Goal: Task Accomplishment & Management: Complete application form

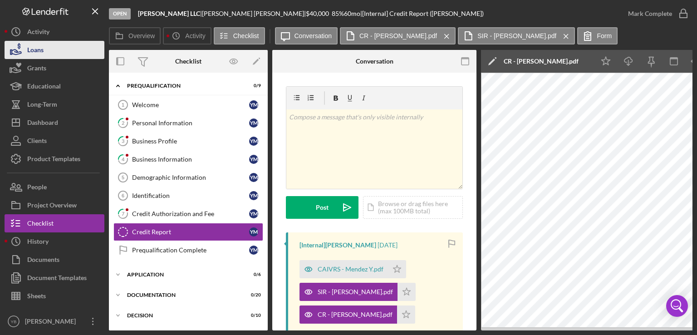
click at [60, 53] on button "Loans" at bounding box center [55, 50] width 100 height 18
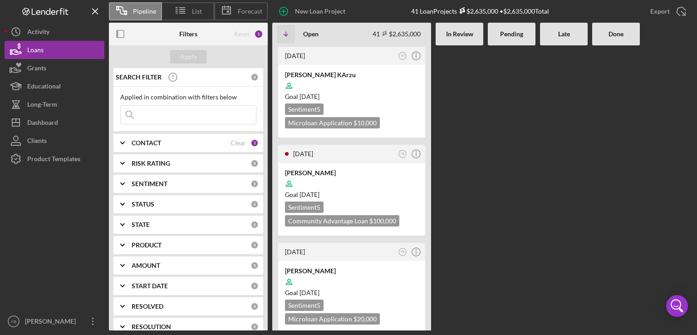
click at [510, 155] on div at bounding box center [512, 187] width 48 height 285
click at [356, 173] on div "[PERSON_NAME]" at bounding box center [351, 172] width 133 height 9
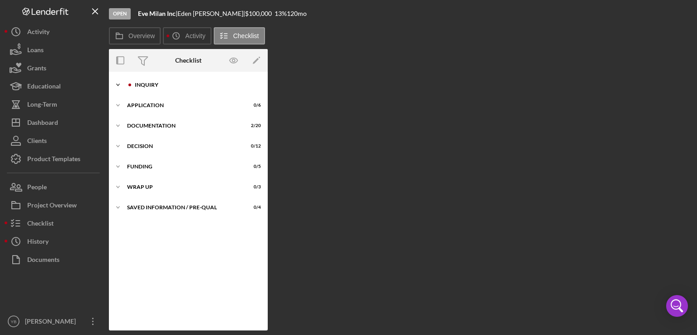
click at [147, 89] on div "Icon/Expander Inquiry 0 / 9" at bounding box center [188, 85] width 159 height 18
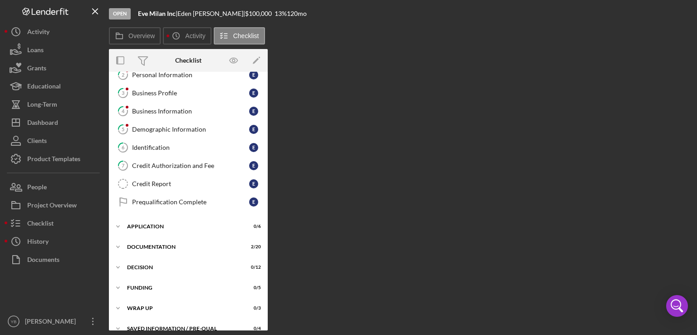
scroll to position [58, 0]
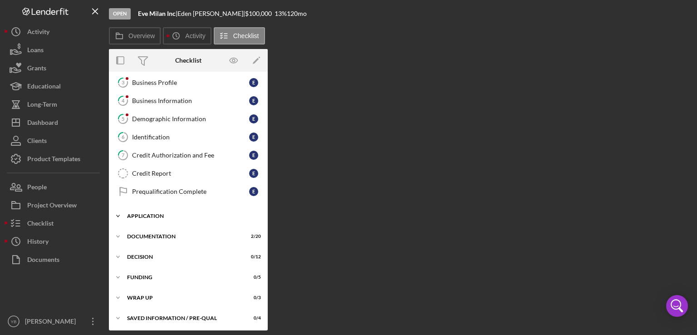
click at [148, 213] on div "Application" at bounding box center [191, 215] width 129 height 5
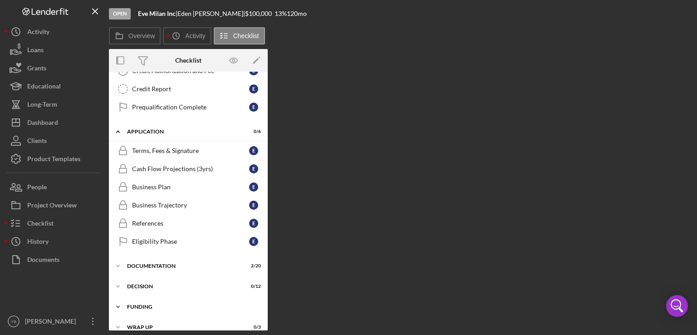
scroll to position [142, 0]
click at [158, 263] on div "Documentation" at bounding box center [191, 265] width 129 height 5
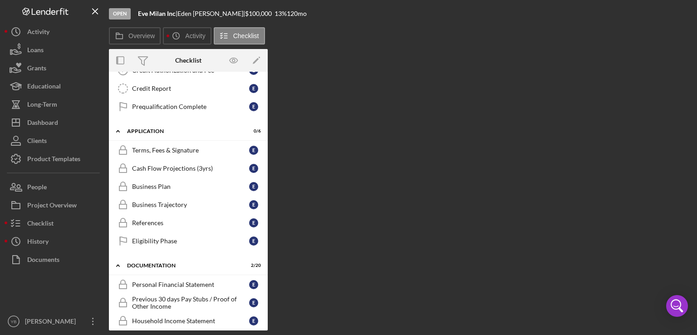
drag, startPoint x: 265, startPoint y: 199, endPoint x: 271, endPoint y: 199, distance: 5.9
click at [271, 199] on div "Overview Internal Workflow Stage Open Icon/Dropdown Arrow Archive (can unarchiv…" at bounding box center [400, 189] width 583 height 281
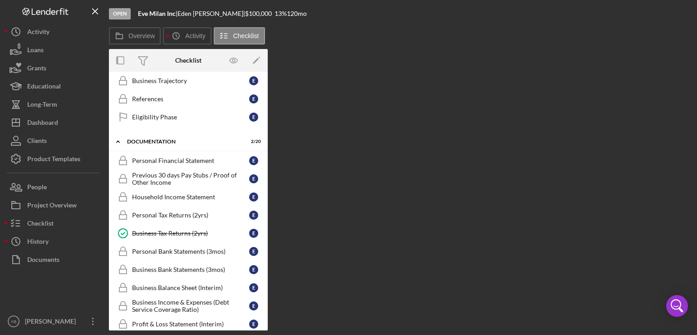
scroll to position [267, 0]
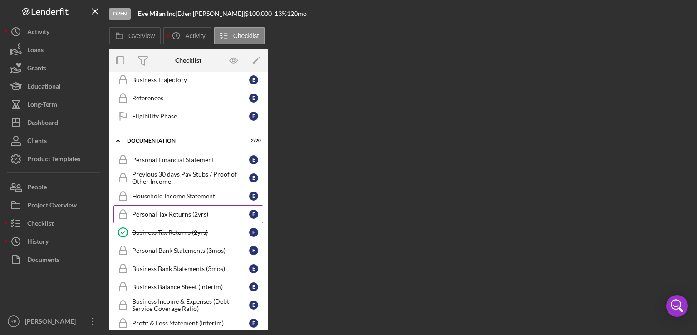
click at [181, 210] on div "Personal Tax Returns (2yrs)" at bounding box center [190, 213] width 117 height 7
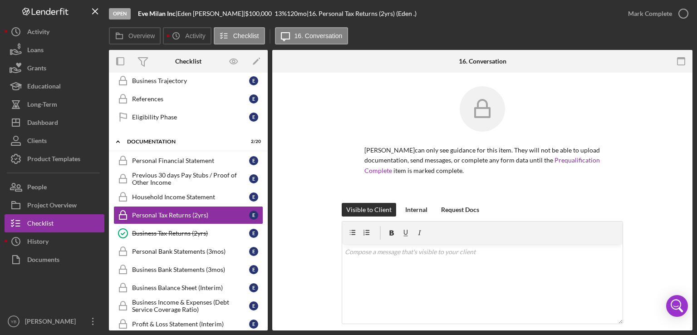
click at [660, 180] on div "[PERSON_NAME] can only see guidance for this item. They will not be able to upl…" at bounding box center [482, 144] width 393 height 117
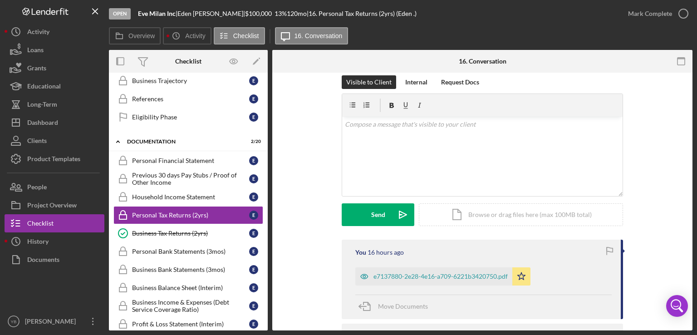
scroll to position [193, 0]
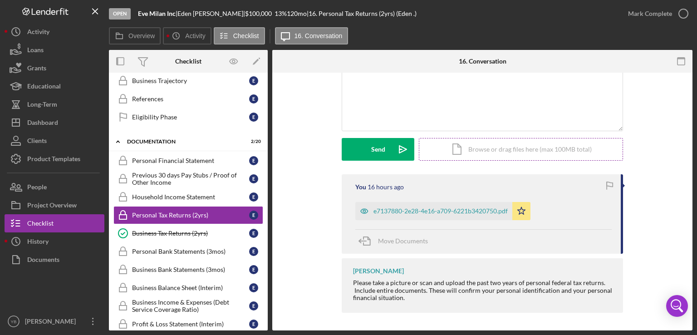
click at [551, 147] on div "Icon/Document Browse or drag files here (max 100MB total) Tap to choose files o…" at bounding box center [521, 149] width 204 height 23
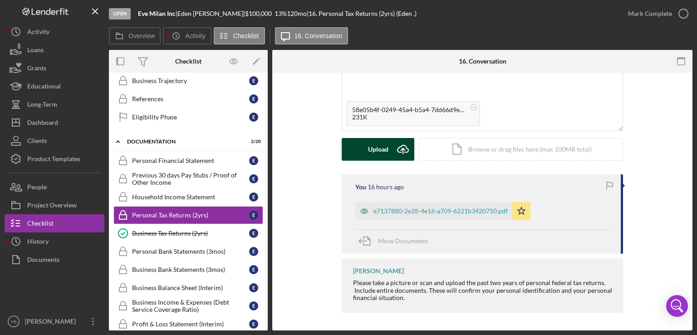
click at [389, 152] on button "Upload Icon/Upload" at bounding box center [378, 149] width 73 height 23
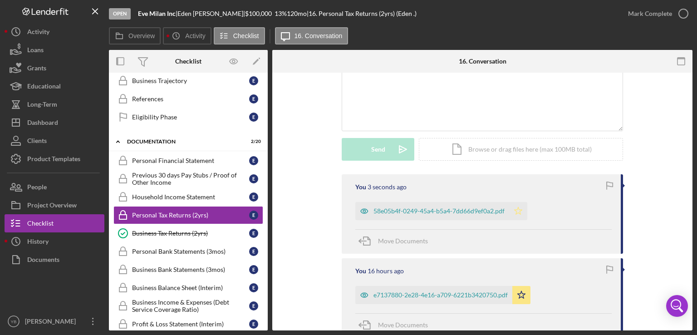
click at [515, 211] on icon "Icon/Star" at bounding box center [518, 211] width 18 height 18
click at [654, 10] on div "Mark Complete" at bounding box center [650, 14] width 44 height 18
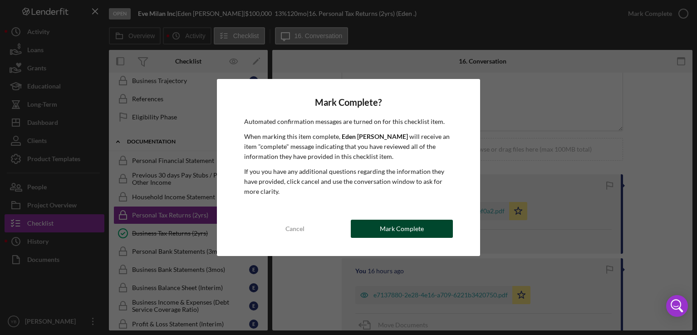
click at [401, 233] on div "Mark Complete" at bounding box center [402, 229] width 44 height 18
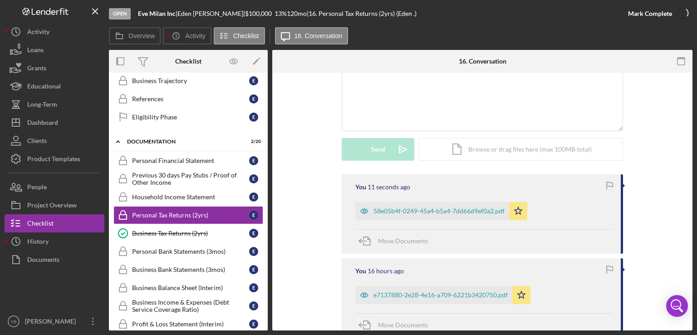
scroll to position [201, 0]
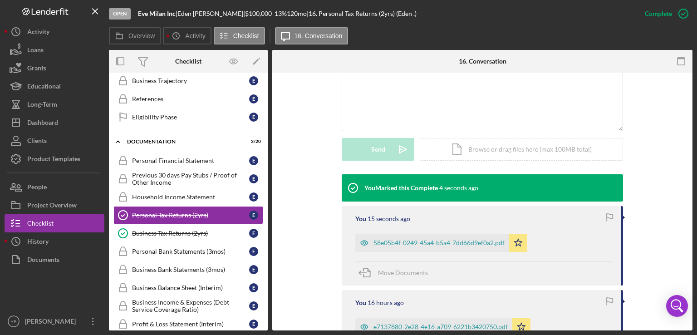
drag, startPoint x: 268, startPoint y: 242, endPoint x: 267, endPoint y: 253, distance: 10.9
click at [267, 253] on div "Overview Internal Workflow Stage Open Icon/Dropdown Arrow Archive (can unarchiv…" at bounding box center [400, 190] width 583 height 280
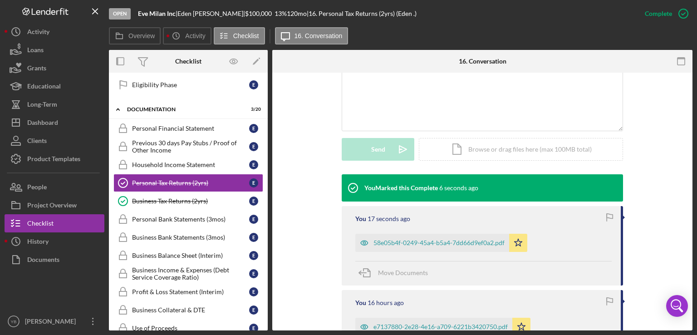
scroll to position [303, 0]
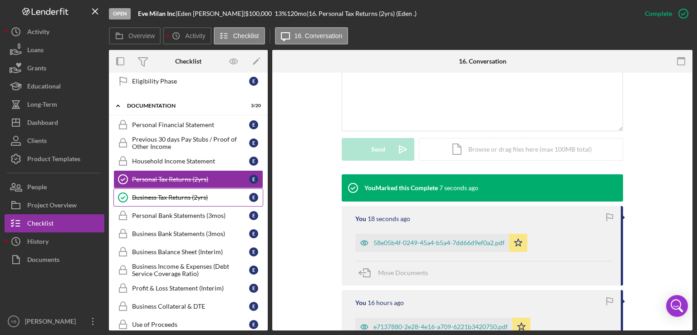
click at [187, 196] on div "Business Tax Returns (2yrs)" at bounding box center [190, 197] width 117 height 7
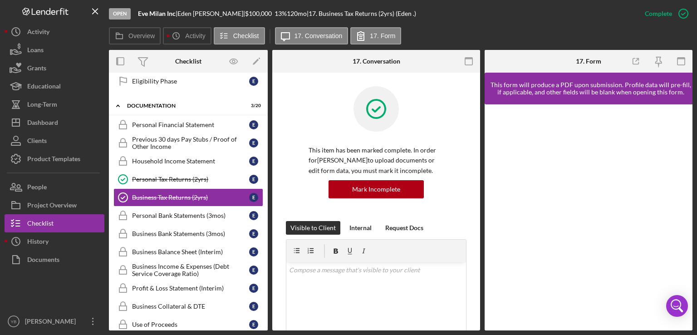
click at [265, 251] on div "Icon/Expander Inquiry 0 / 9 1 Welcome E 2 Personal Information E 3 Business Pro…" at bounding box center [188, 202] width 159 height 258
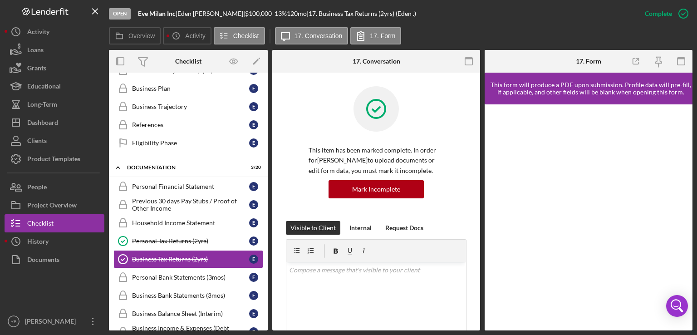
scroll to position [256, 0]
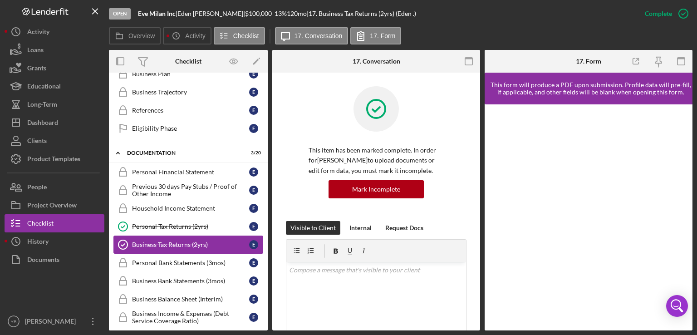
click at [180, 235] on link "Business Tax Returns (2yrs) Business Tax Returns (2yrs) E" at bounding box center [188, 244] width 150 height 18
click at [166, 241] on div "Business Tax Returns (2yrs)" at bounding box center [190, 244] width 117 height 7
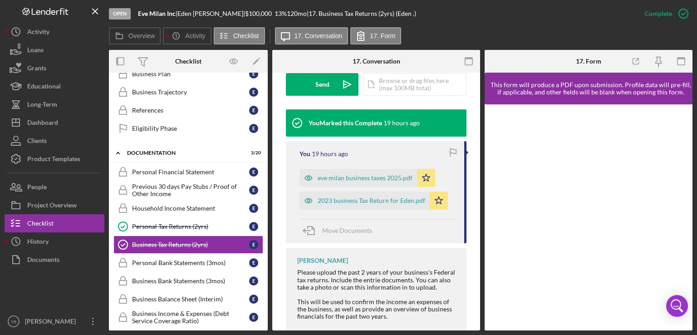
scroll to position [291, 0]
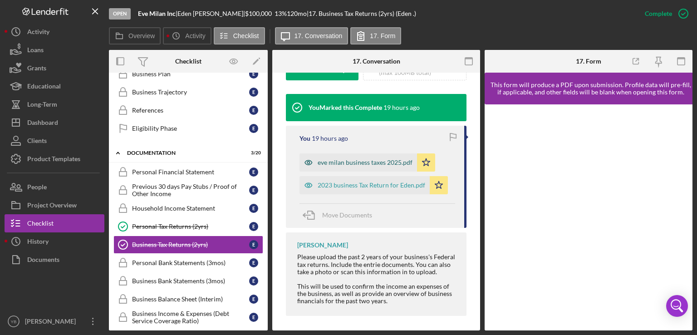
click at [358, 159] on div "eve milan business taxes 2025.pdf" at bounding box center [365, 162] width 95 height 7
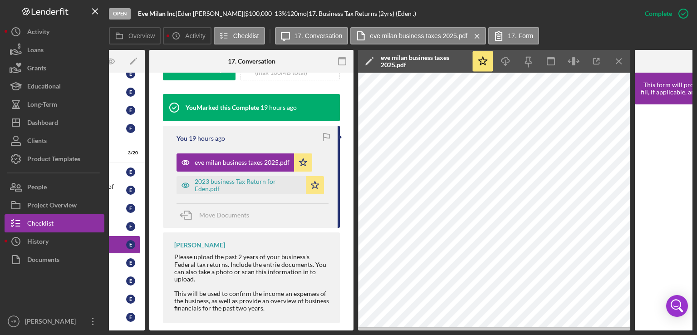
scroll to position [0, 125]
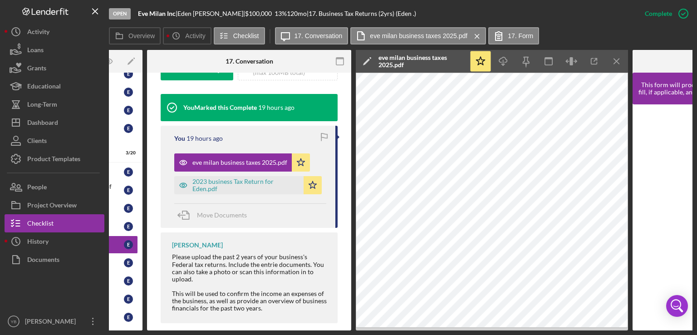
click at [174, 153] on button "eve milan business taxes 2025.pdf Icon/Star" at bounding box center [242, 162] width 136 height 18
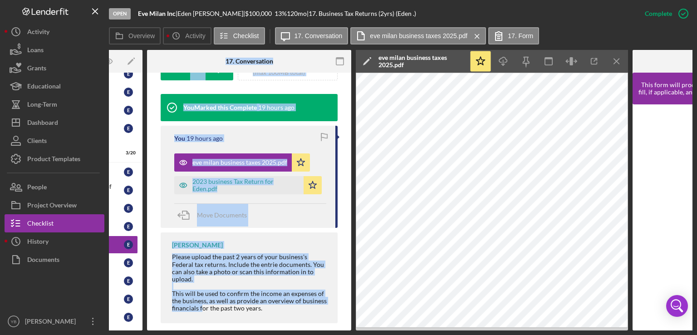
scroll to position [0, 0]
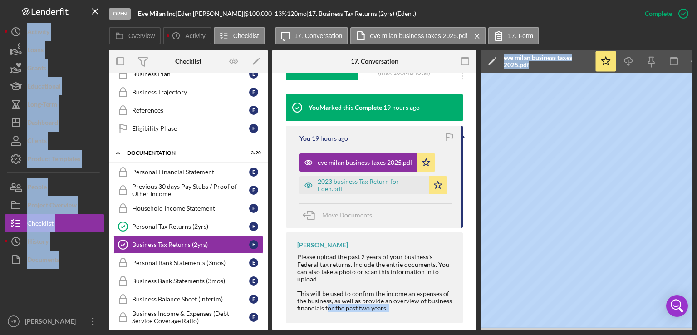
drag, startPoint x: 200, startPoint y: 330, endPoint x: 9, endPoint y: 307, distance: 192.8
click at [9, 307] on div "Open Eve Milan Inc | [PERSON_NAME] | $100,000 $100,000 13 % 120 mo | 17. Busine…" at bounding box center [349, 165] width 688 height 330
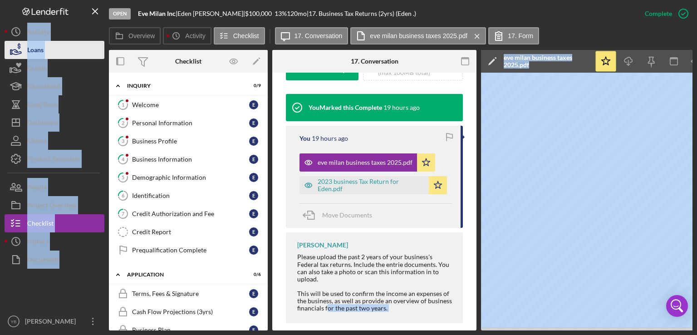
click at [42, 50] on div "Loans" at bounding box center [35, 51] width 16 height 20
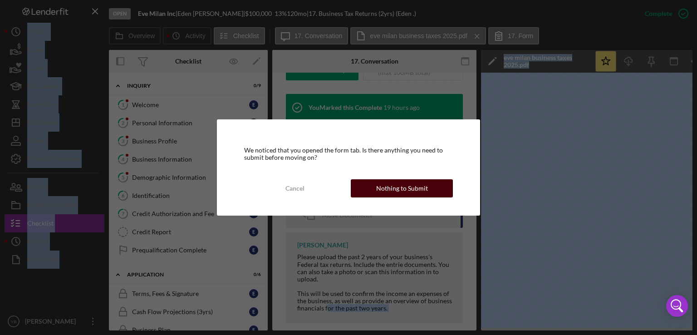
click at [397, 191] on div "Nothing to Submit" at bounding box center [402, 188] width 52 height 18
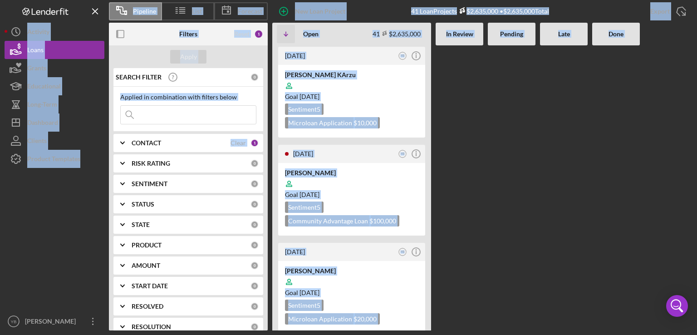
click at [507, 142] on div at bounding box center [512, 187] width 48 height 285
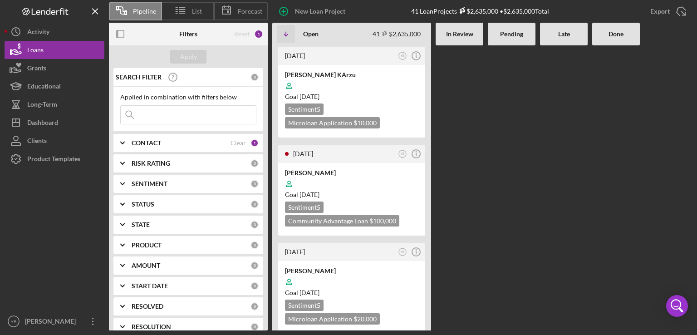
click at [495, 155] on div at bounding box center [512, 187] width 48 height 285
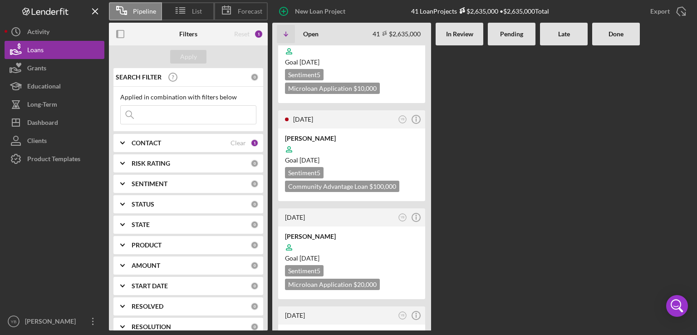
scroll to position [36, 0]
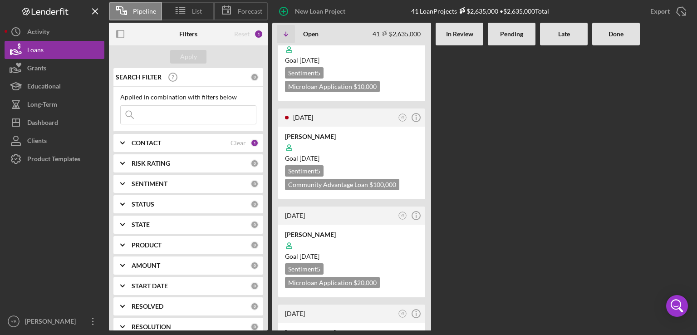
click at [610, 208] on div at bounding box center [616, 151] width 48 height 285
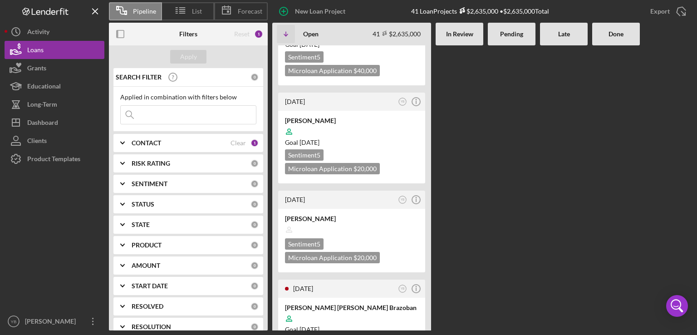
scroll to position [562, 0]
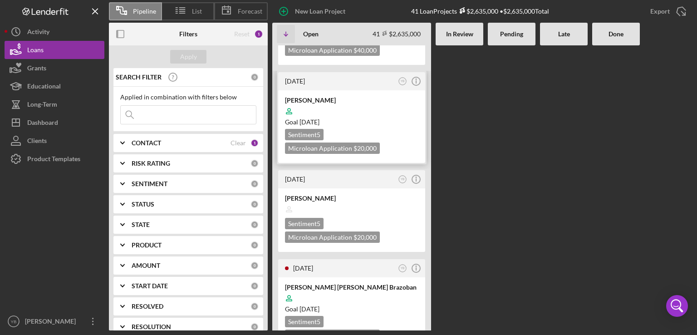
click at [381, 108] on div at bounding box center [351, 111] width 133 height 17
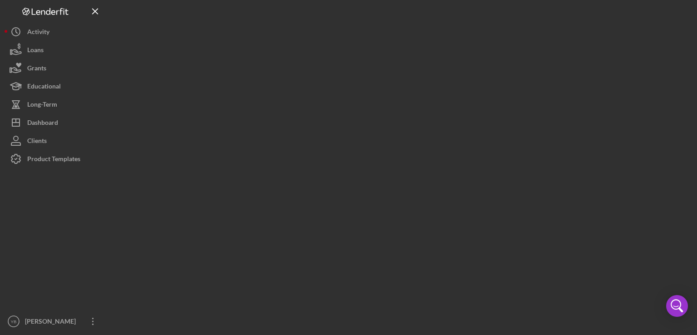
click at [381, 108] on div at bounding box center [400, 165] width 583 height 330
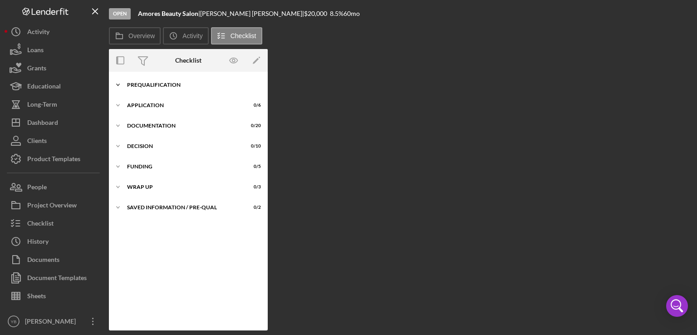
click at [172, 91] on div "Icon/Expander Prequalification 6 / 9" at bounding box center [188, 85] width 159 height 18
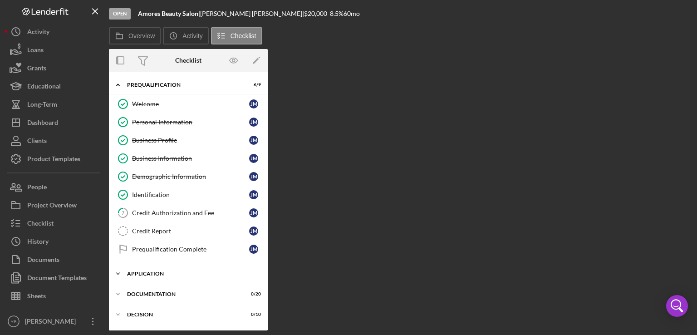
click at [166, 276] on div "Icon/Expander Application 0 / 6" at bounding box center [188, 273] width 159 height 18
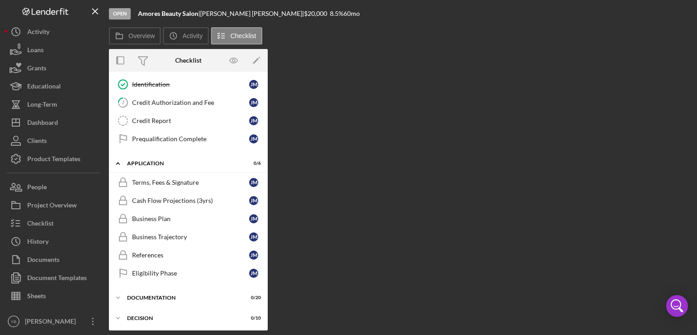
scroll to position [111, 0]
click at [397, 179] on div "Overview Internal Workflow Stage Open Icon/Dropdown Arrow Archive (can unarchiv…" at bounding box center [400, 189] width 583 height 281
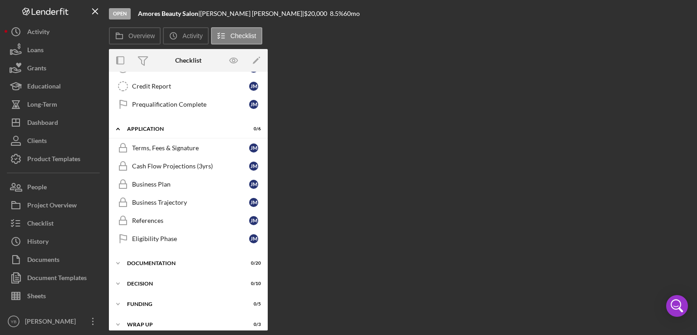
scroll to position [171, 0]
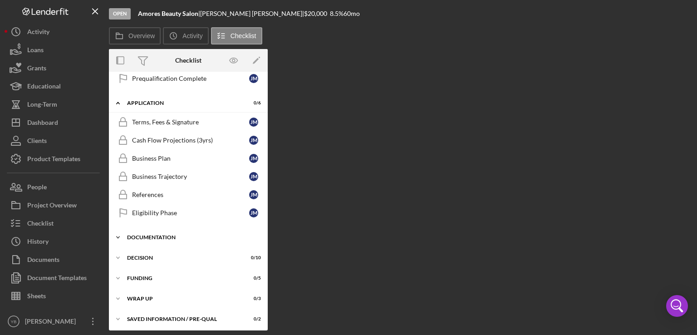
click at [167, 235] on div "Documentation" at bounding box center [191, 237] width 129 height 5
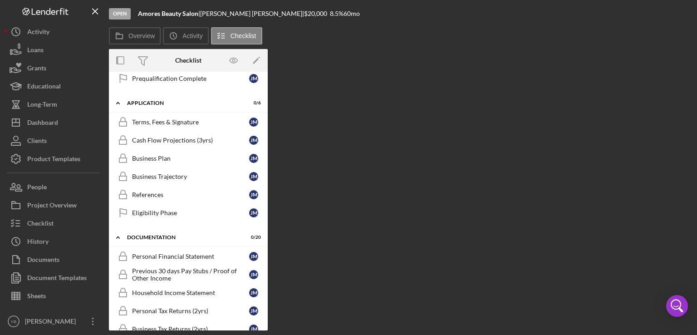
click at [267, 209] on div "Icon/Expander Prequalification 6 / 9 Welcome Welcome [PERSON_NAME] Personal Inf…" at bounding box center [188, 201] width 159 height 259
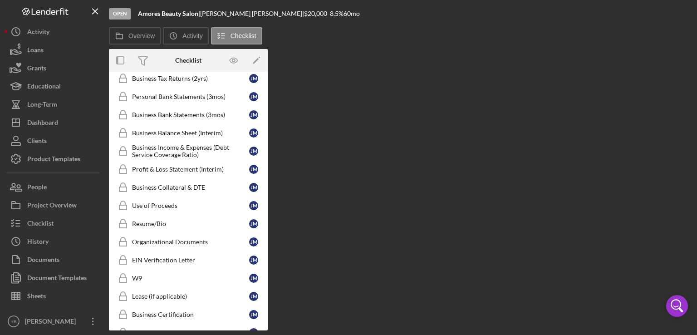
scroll to position [422, 0]
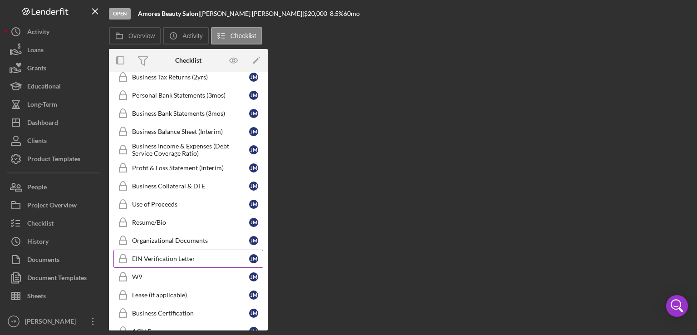
click at [172, 255] on div "EIN Verification Letter" at bounding box center [190, 258] width 117 height 7
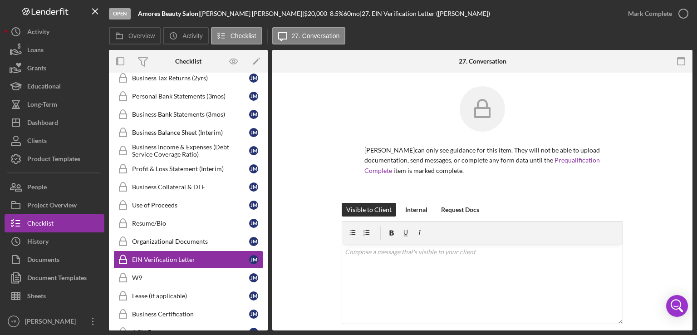
click at [631, 193] on div "[PERSON_NAME] can only see guidance for this item. They will not be able to upl…" at bounding box center [482, 144] width 393 height 117
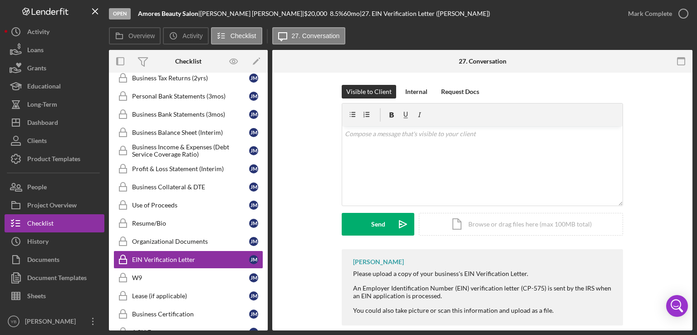
scroll to position [131, 0]
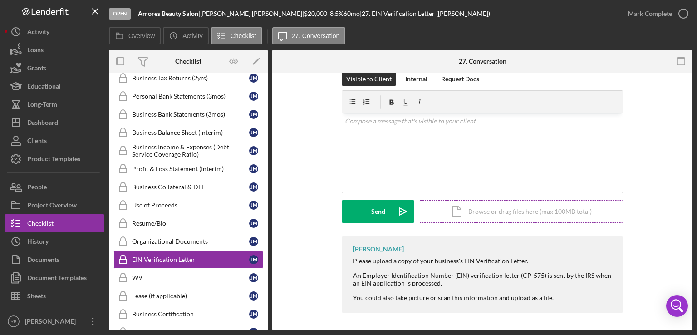
click at [533, 214] on div "Icon/Document Browse or drag files here (max 100MB total) Tap to choose files o…" at bounding box center [521, 211] width 204 height 23
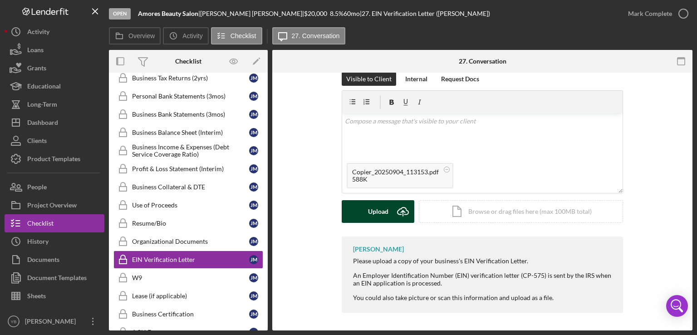
click at [372, 217] on div "Upload" at bounding box center [378, 211] width 20 height 23
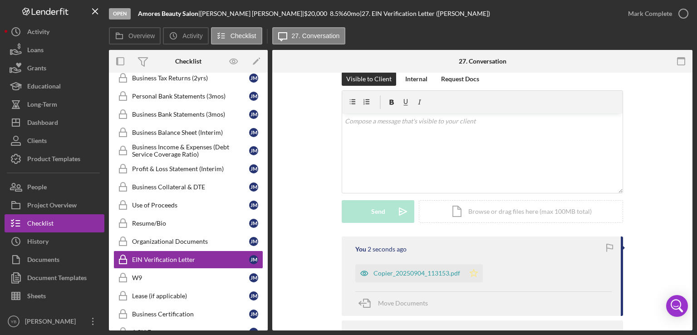
click at [471, 274] on polygon "button" at bounding box center [474, 272] width 8 height 7
click at [655, 13] on div "Mark Complete" at bounding box center [650, 14] width 44 height 18
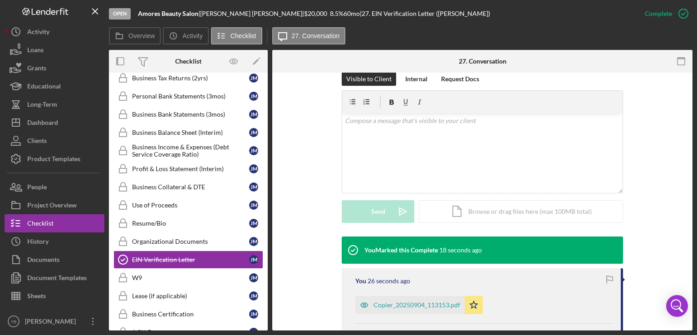
click at [674, 126] on div "Visible to Client Internal Request Docs v Color teal Color pink Remove color Ad…" at bounding box center [482, 154] width 393 height 164
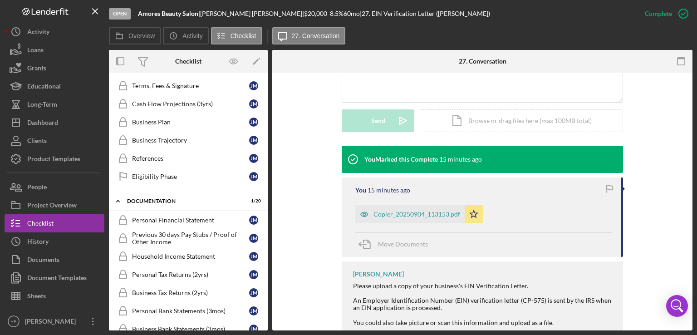
scroll to position [219, 0]
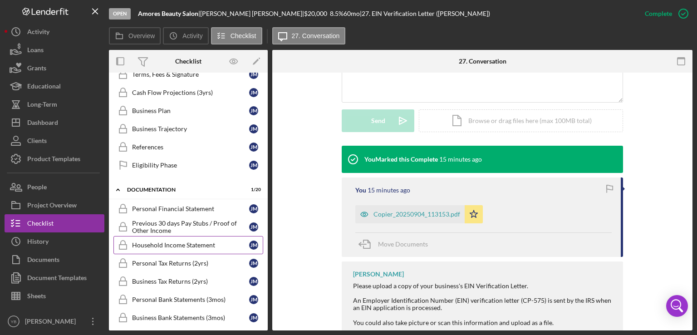
click at [184, 241] on div "Household Income Statement" at bounding box center [190, 244] width 117 height 7
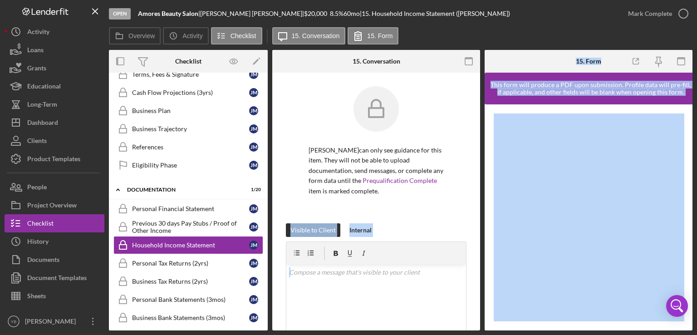
drag, startPoint x: 483, startPoint y: 168, endPoint x: 477, endPoint y: 193, distance: 25.1
click at [477, 193] on div "Overview Internal Workflow Stage Open Icon/Dropdown Arrow Archive (can unarchiv…" at bounding box center [400, 190] width 583 height 280
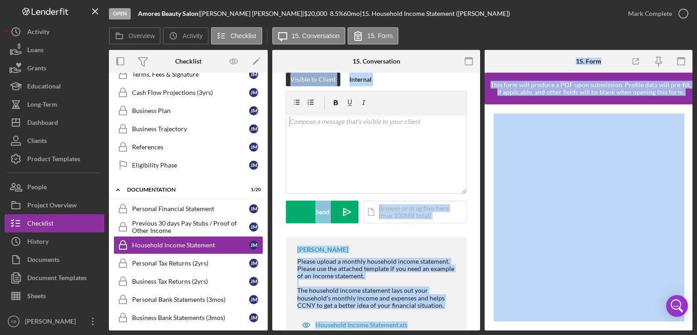
scroll to position [152, 0]
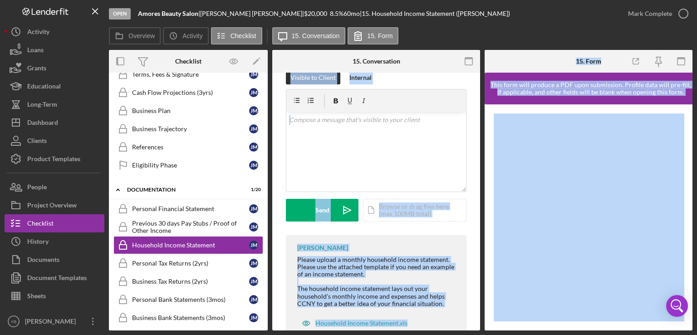
click at [470, 208] on div "[PERSON_NAME] can only see guidance for this item. They will not be able to upl…" at bounding box center [376, 139] width 208 height 439
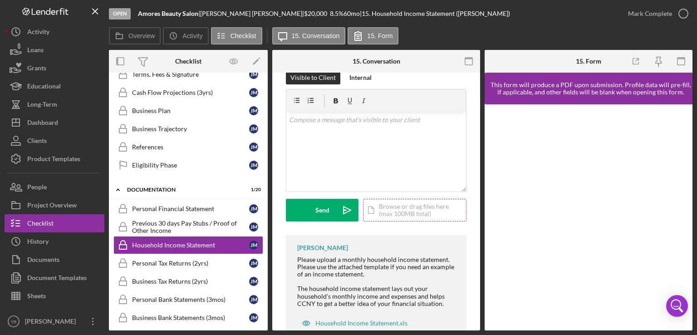
click at [400, 214] on div "Icon/Document Browse or drag files here (max 100MB total) Tap to choose files o…" at bounding box center [414, 210] width 103 height 23
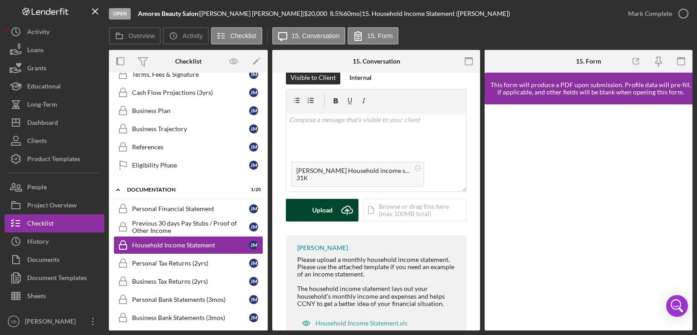
click at [317, 213] on div "Upload" at bounding box center [322, 210] width 20 height 23
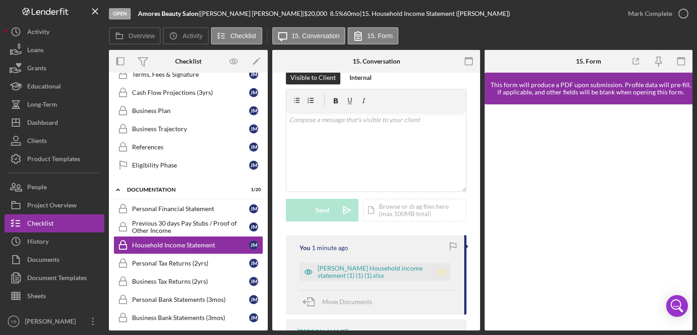
click at [437, 271] on icon "Icon/Star" at bounding box center [441, 272] width 18 height 18
click at [651, 13] on div "Mark Complete" at bounding box center [650, 14] width 44 height 18
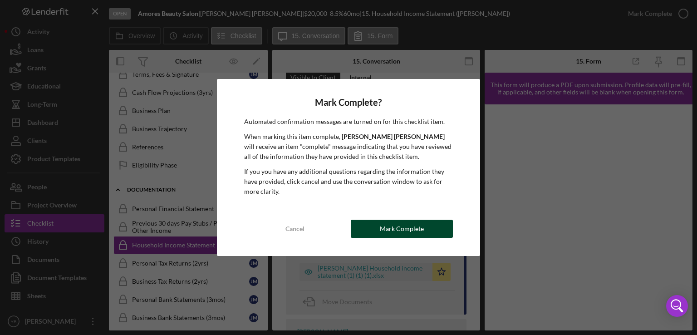
click at [390, 231] on div "Mark Complete" at bounding box center [402, 229] width 44 height 18
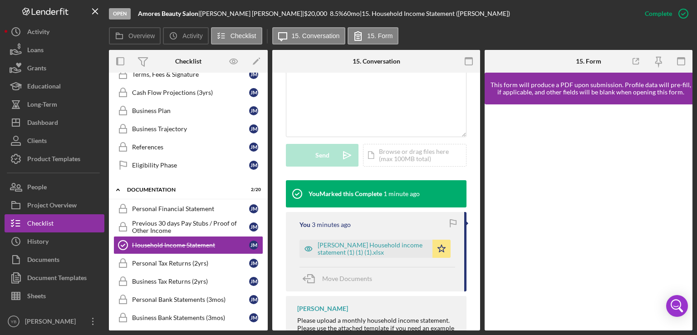
scroll to position [207, 0]
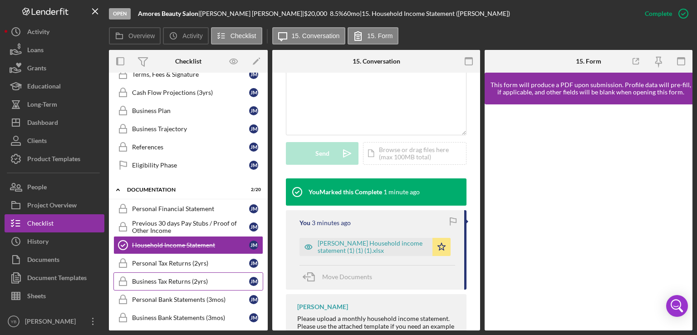
click at [181, 279] on div "Business Tax Returns (2yrs)" at bounding box center [190, 281] width 117 height 7
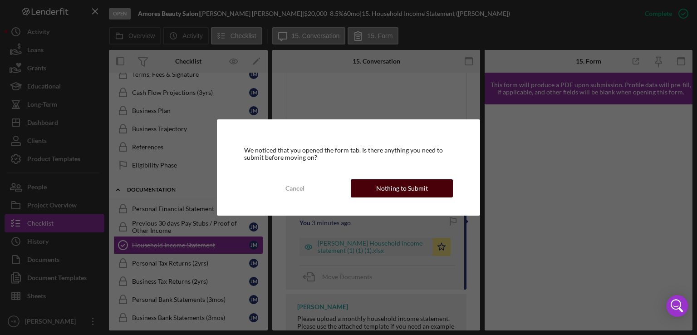
click at [381, 186] on div "Nothing to Submit" at bounding box center [402, 188] width 52 height 18
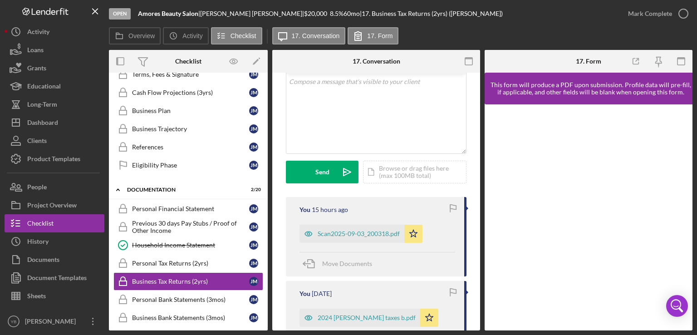
scroll to position [193, 0]
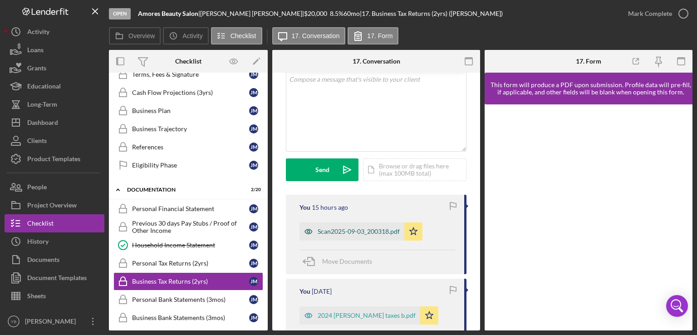
click at [345, 231] on div "Scan2025-09-03_200318.pdf" at bounding box center [359, 231] width 82 height 7
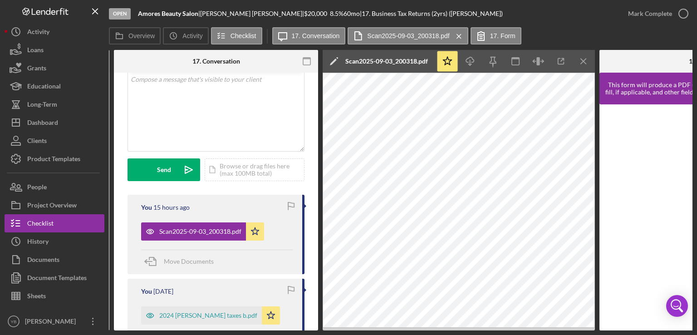
scroll to position [0, 189]
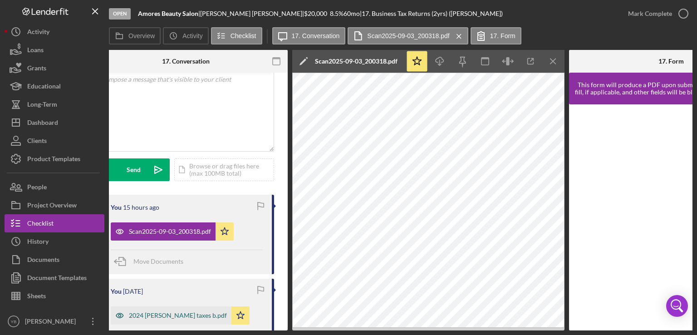
click at [146, 314] on div "2024 [PERSON_NAME] taxes b.pdf" at bounding box center [178, 315] width 98 height 7
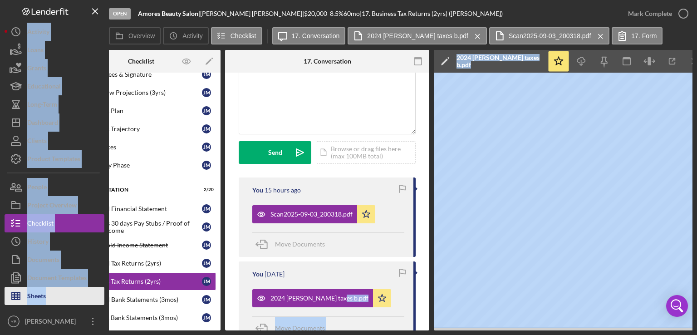
scroll to position [0, 0]
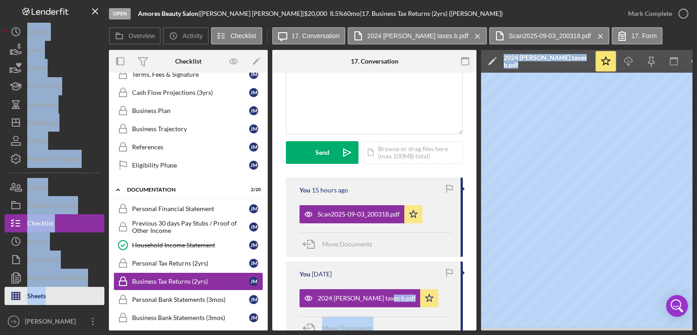
drag, startPoint x: 218, startPoint y: 327, endPoint x: 60, endPoint y: 300, distance: 160.6
click at [60, 300] on div "Open Amores Beauty Salon | [PERSON_NAME] | $20,000 $20,000 8.5 % 60 mo | 17. Bu…" at bounding box center [349, 165] width 688 height 330
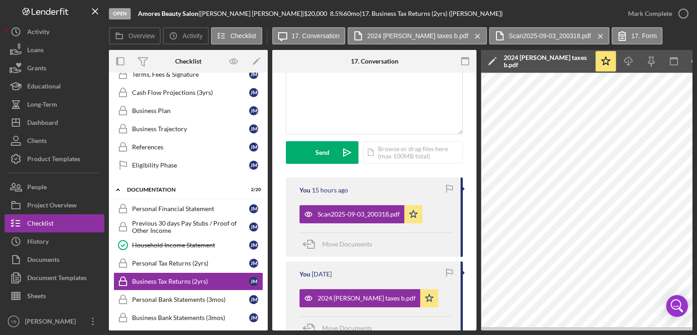
drag, startPoint x: 268, startPoint y: 174, endPoint x: 267, endPoint y: 145, distance: 29.0
click at [267, 145] on div "Overview Internal Workflow Stage Open Icon/Dropdown Arrow Archive (can unarchiv…" at bounding box center [400, 190] width 583 height 280
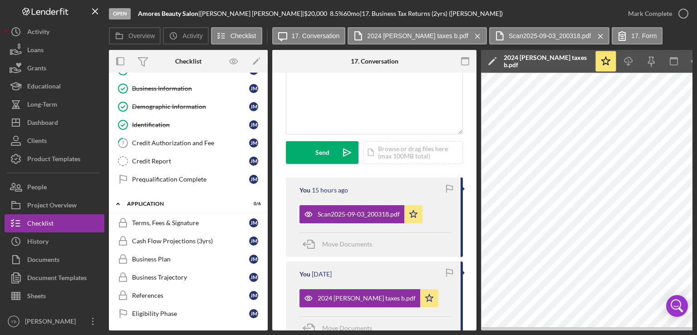
scroll to position [74, 0]
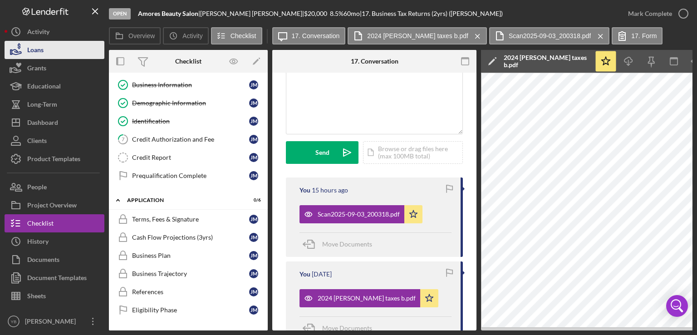
click at [56, 49] on button "Loans" at bounding box center [55, 50] width 100 height 18
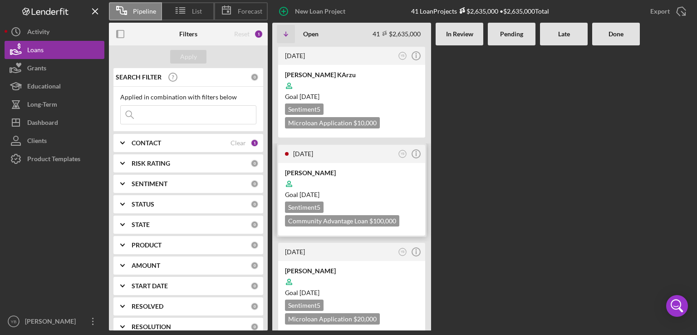
click at [374, 191] on div "Goal [DATE]" at bounding box center [351, 194] width 133 height 9
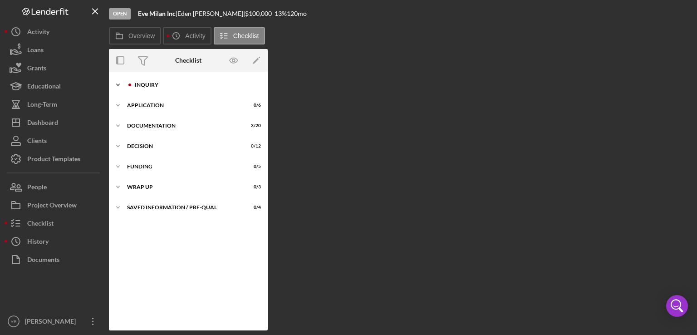
click at [159, 88] on div "Icon/Expander Inquiry 0 / 9" at bounding box center [188, 85] width 159 height 18
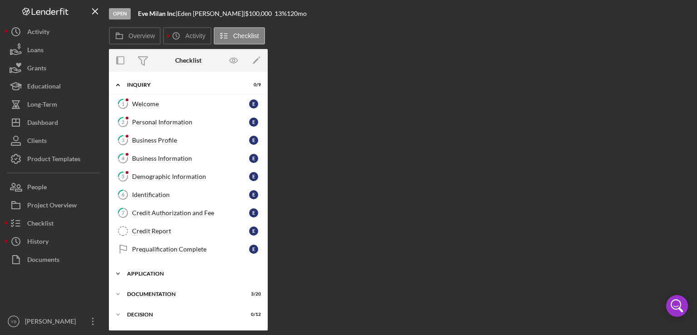
click at [152, 274] on div "Icon/Expander Application 0 / 6" at bounding box center [188, 273] width 159 height 18
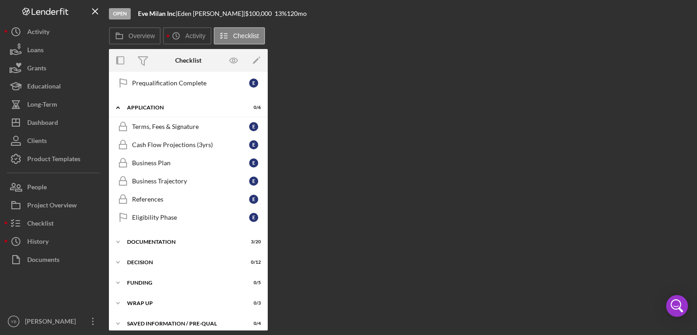
scroll to position [171, 0]
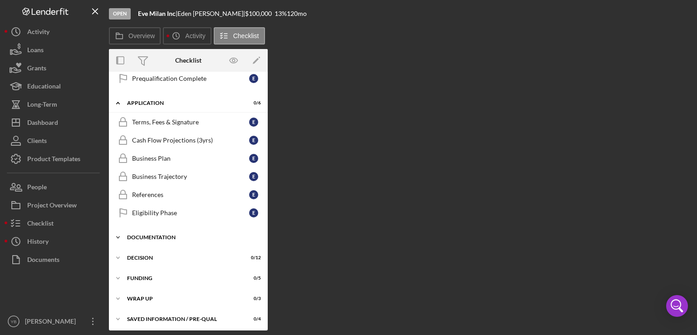
click at [153, 235] on div "Documentation" at bounding box center [191, 237] width 129 height 5
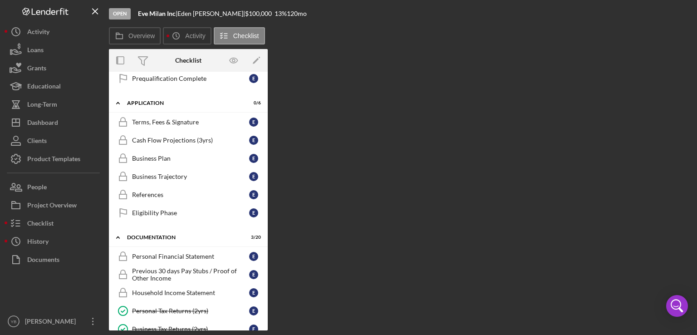
click at [265, 208] on div "Icon/Expander Inquiry 0 / 9 1 Welcome E 2 Personal Information E 3 Business Pro…" at bounding box center [188, 201] width 159 height 259
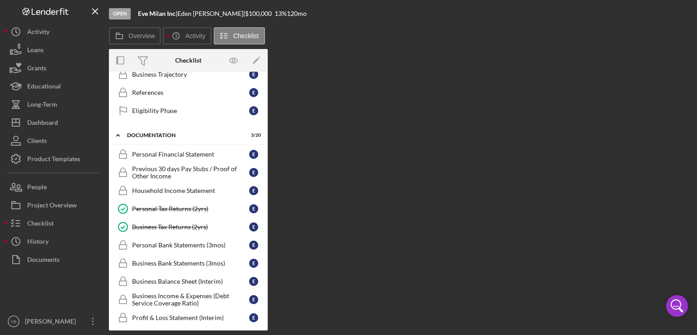
scroll to position [274, 0]
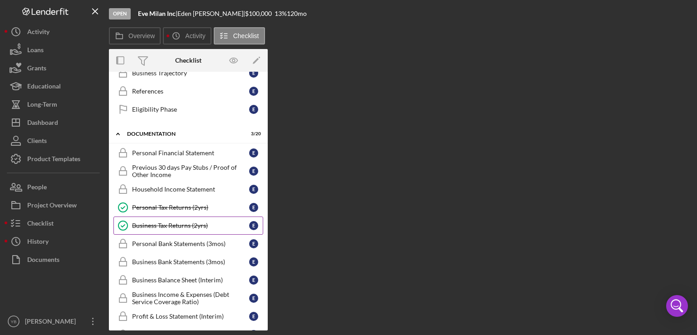
click at [166, 225] on link "Business Tax Returns (2yrs) Business Tax Returns (2yrs) E" at bounding box center [188, 225] width 150 height 18
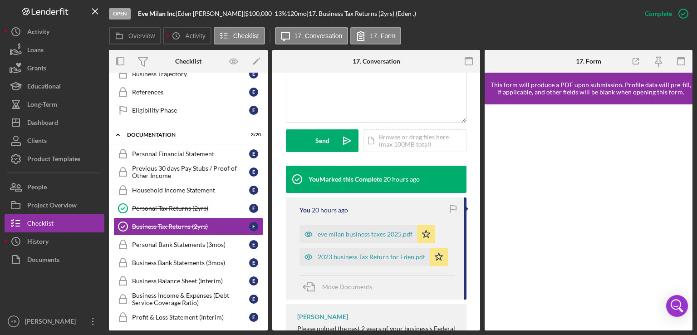
scroll to position [221, 0]
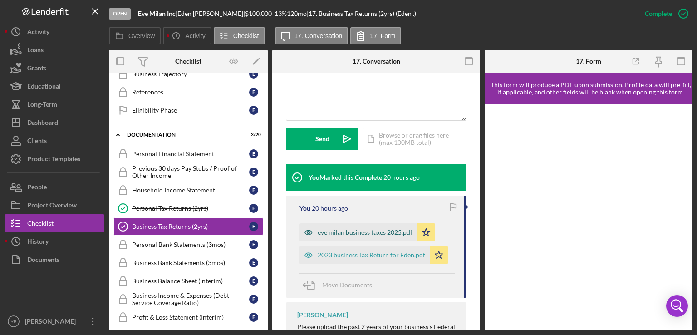
click at [367, 236] on div "eve milan business taxes 2025.pdf" at bounding box center [357, 232] width 117 height 18
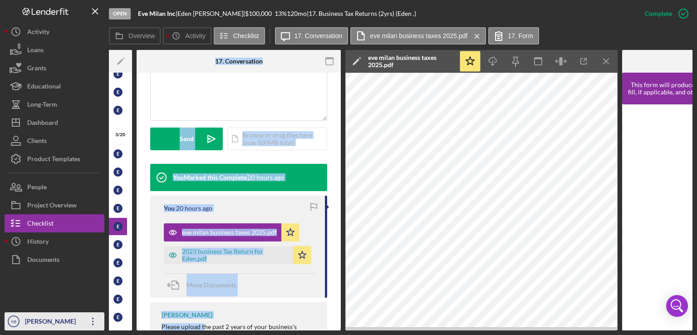
scroll to position [0, 0]
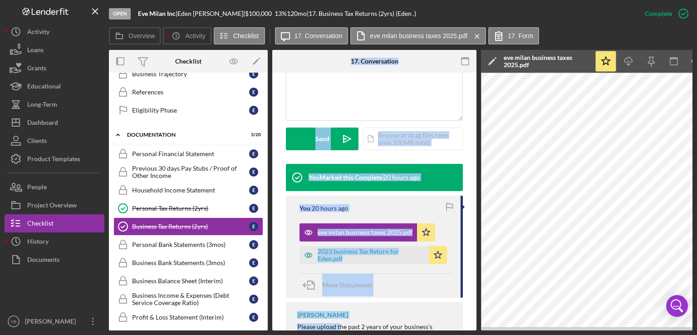
drag, startPoint x: 203, startPoint y: 330, endPoint x: 188, endPoint y: 333, distance: 15.4
click at [188, 333] on div "Open Eve Milan Inc | [PERSON_NAME] | $100,000 $100,000 13 % 120 mo | 17. Busine…" at bounding box center [348, 167] width 697 height 335
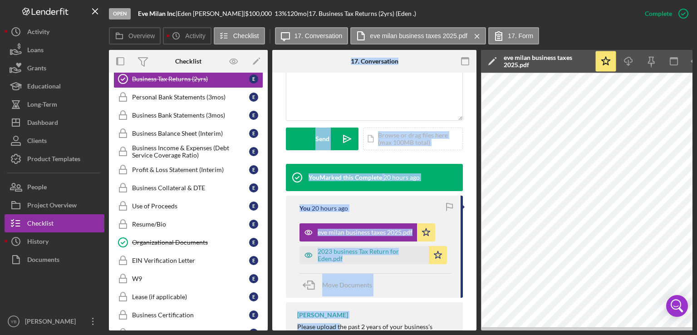
scroll to position [423, 0]
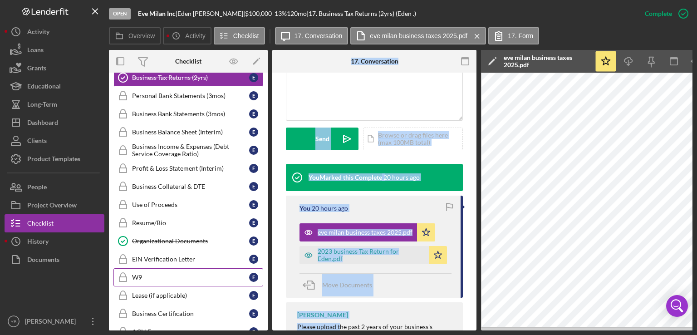
click at [137, 274] on div "W9" at bounding box center [190, 277] width 117 height 7
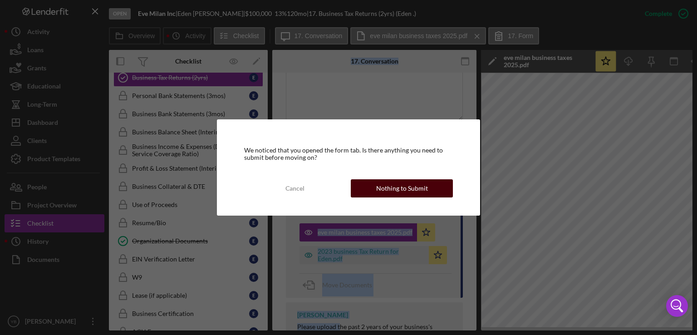
click at [411, 188] on div "Nothing to Submit" at bounding box center [402, 188] width 52 height 18
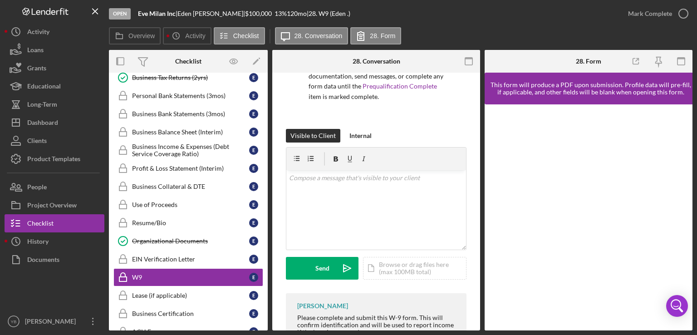
scroll to position [97, 0]
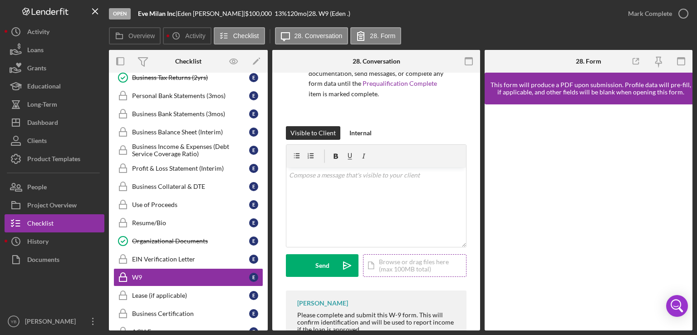
click at [416, 264] on div "Icon/Document Browse or drag files here (max 100MB total) Tap to choose files o…" at bounding box center [414, 265] width 103 height 23
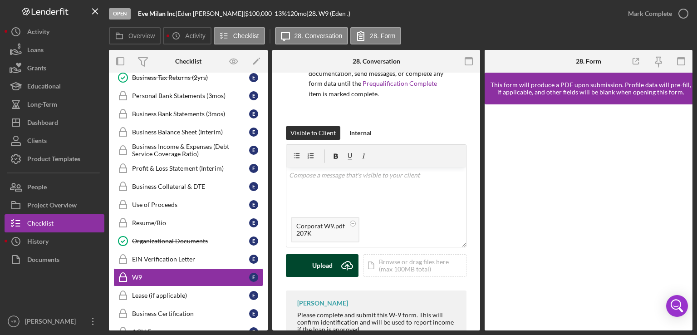
click at [324, 262] on div "Upload" at bounding box center [322, 265] width 20 height 23
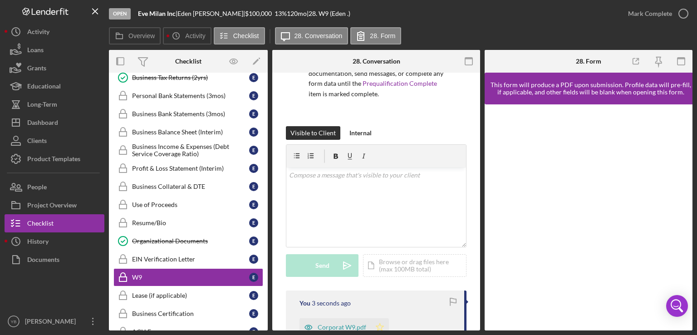
click at [380, 327] on polygon "button" at bounding box center [380, 326] width 8 height 7
click at [658, 14] on div "Mark Complete" at bounding box center [650, 14] width 44 height 18
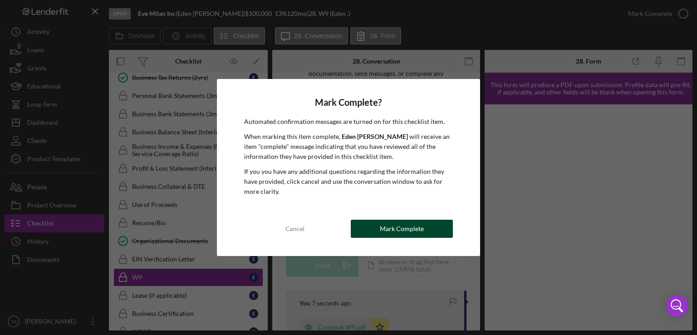
click at [411, 224] on div "Mark Complete" at bounding box center [402, 229] width 44 height 18
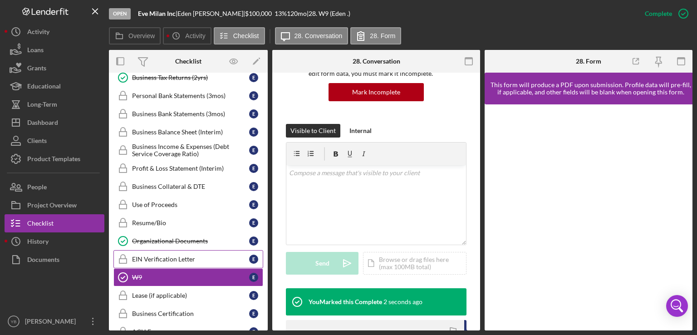
click at [154, 255] on div "EIN Verification Letter" at bounding box center [190, 258] width 117 height 7
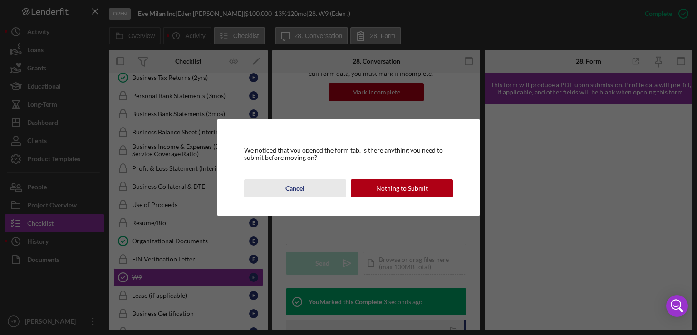
click at [298, 187] on div "Cancel" at bounding box center [294, 188] width 19 height 18
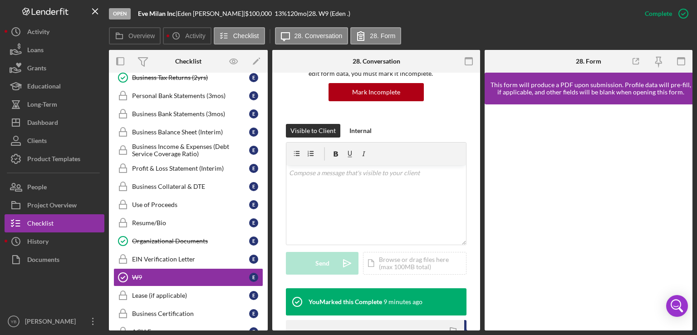
drag, startPoint x: 268, startPoint y: 236, endPoint x: 266, endPoint y: 289, distance: 53.1
click at [266, 289] on div "Overview Internal Workflow Stage Open Icon/Dropdown Arrow Archive (can unarchiv…" at bounding box center [400, 190] width 583 height 280
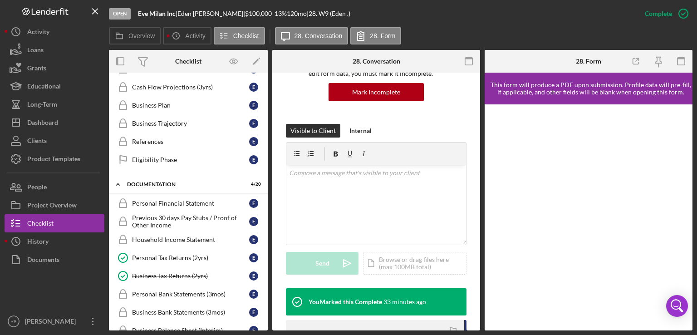
scroll to position [254, 0]
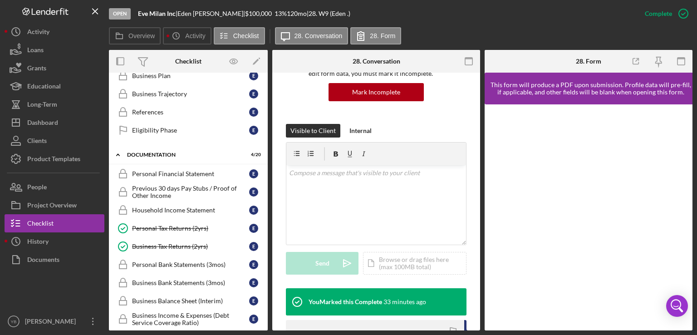
drag, startPoint x: 178, startPoint y: 13, endPoint x: 137, endPoint y: 13, distance: 40.8
click at [137, 13] on div "Open Eve Milan Inc | [PERSON_NAME] | $100,000 $100,000 13 % 120 mo | 28. W9 (Ed…" at bounding box center [372, 13] width 527 height 27
copy div "Eve Milan Inc"
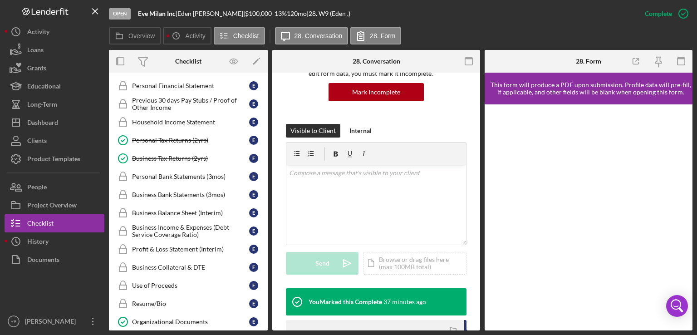
scroll to position [337, 0]
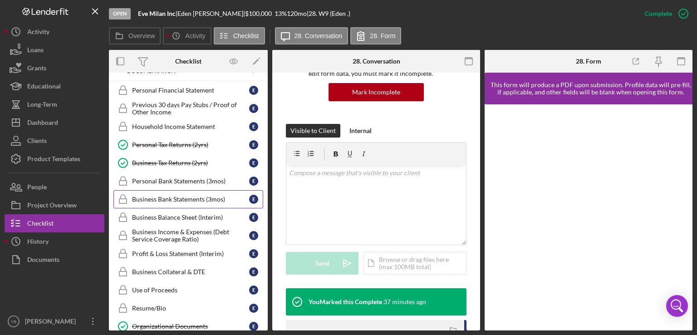
click at [182, 196] on div "Business Bank Statements (3mos)" at bounding box center [190, 199] width 117 height 7
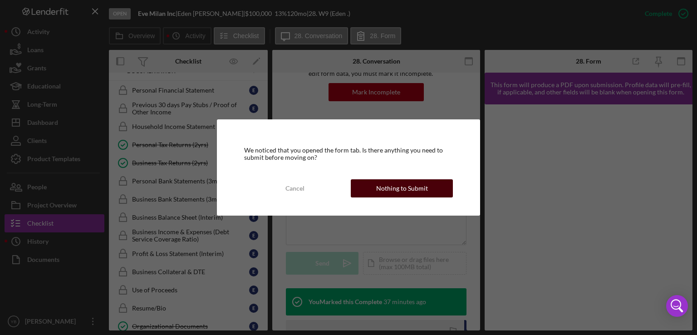
click at [416, 188] on div "Nothing to Submit" at bounding box center [402, 188] width 52 height 18
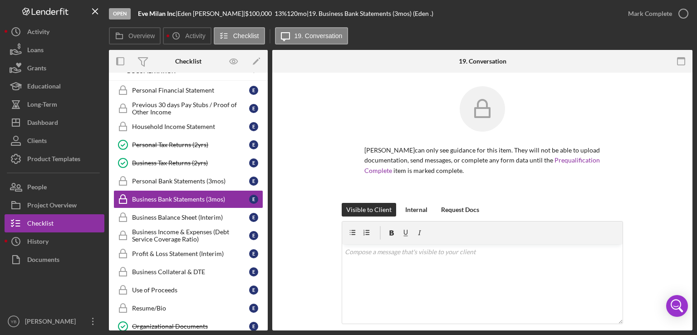
click at [650, 214] on div "Visible to Client Internal Request Docs v Color teal Color pink Remove color Ad…" at bounding box center [482, 285] width 393 height 164
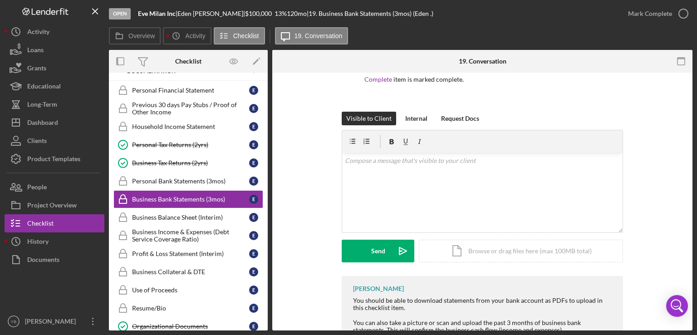
scroll to position [145, 0]
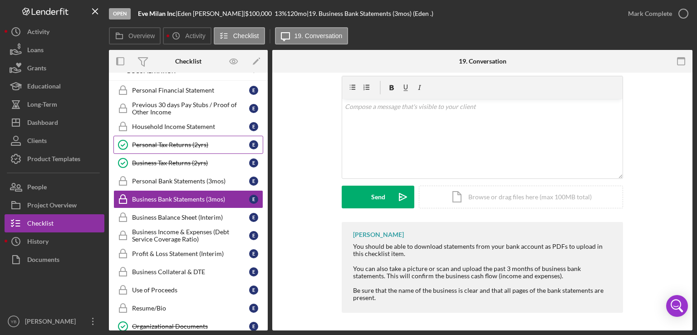
click at [185, 141] on div "Personal Tax Returns (2yrs)" at bounding box center [190, 144] width 117 height 7
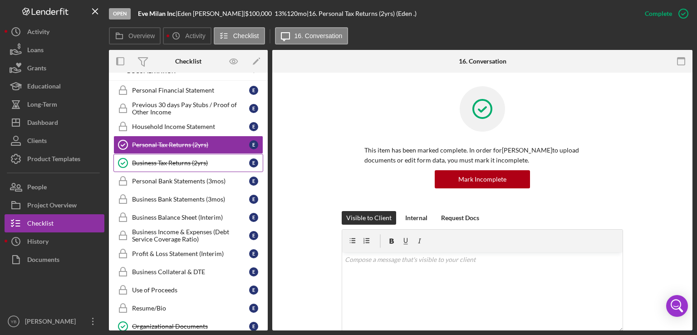
click at [180, 161] on div "Business Tax Returns (2yrs)" at bounding box center [190, 162] width 117 height 7
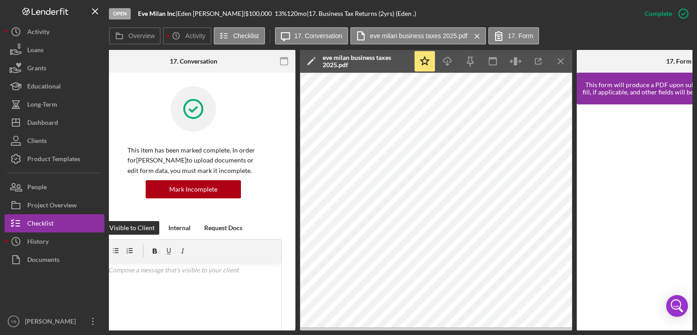
scroll to position [0, 183]
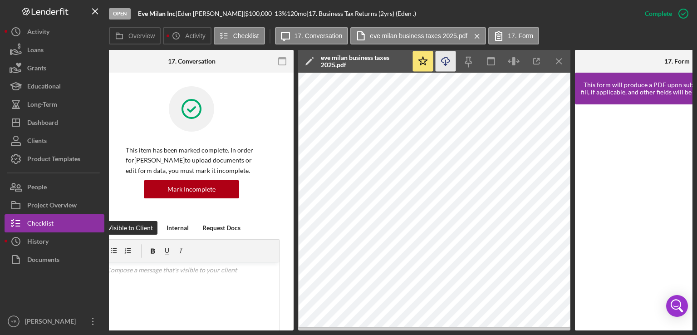
click at [448, 59] on icon "button" at bounding box center [445, 59] width 8 height 5
